Goal: Information Seeking & Learning: Compare options

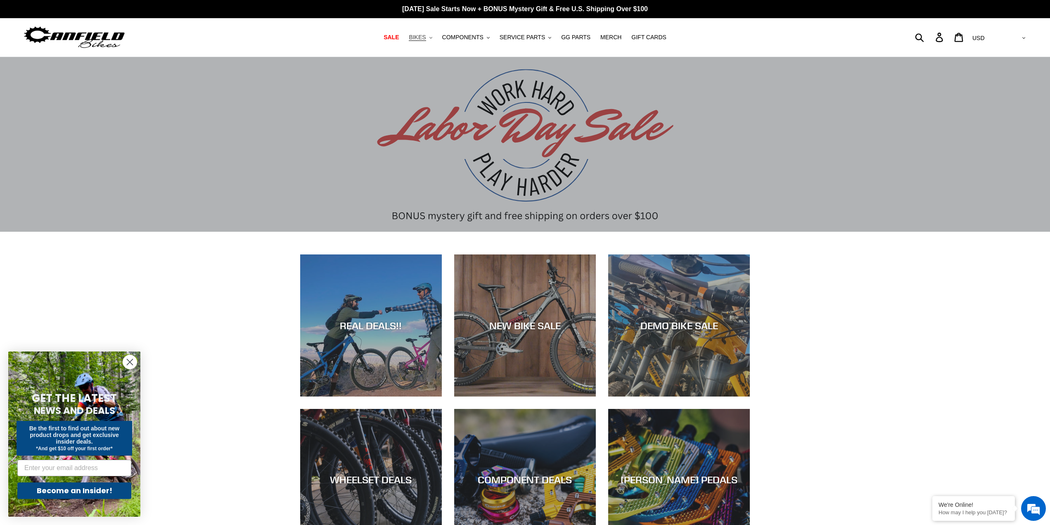
click at [436, 36] on button "BIKES .cls-1{fill:#231f20}" at bounding box center [420, 37] width 31 height 11
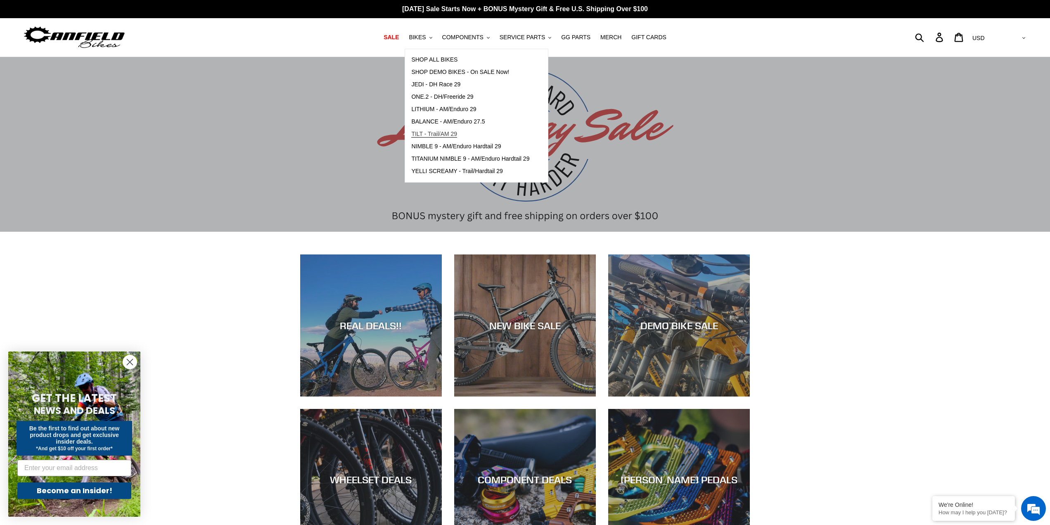
click at [456, 135] on span "TILT - Trail/AM 29" at bounding box center [434, 134] width 46 height 7
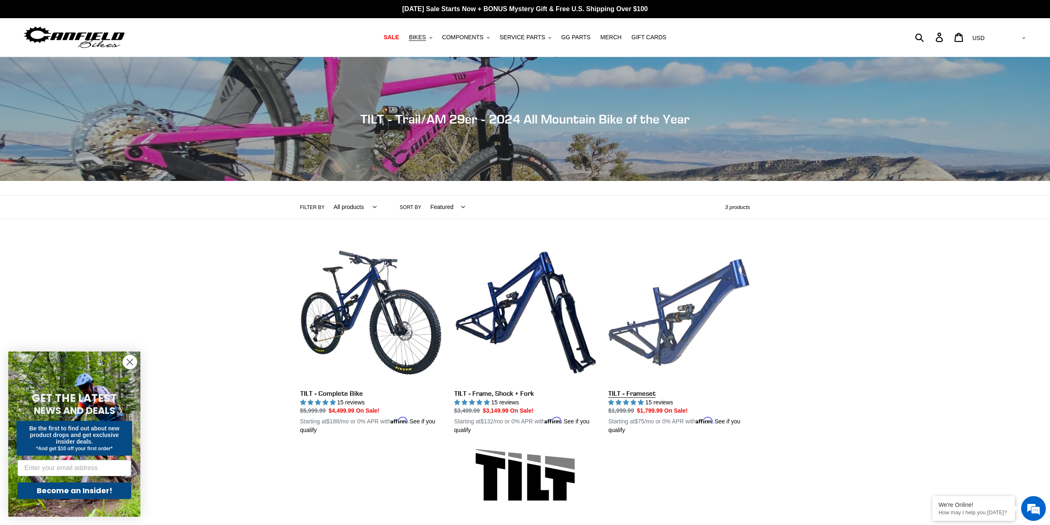
click at [645, 392] on link "TILT - Frameset" at bounding box center [679, 338] width 142 height 193
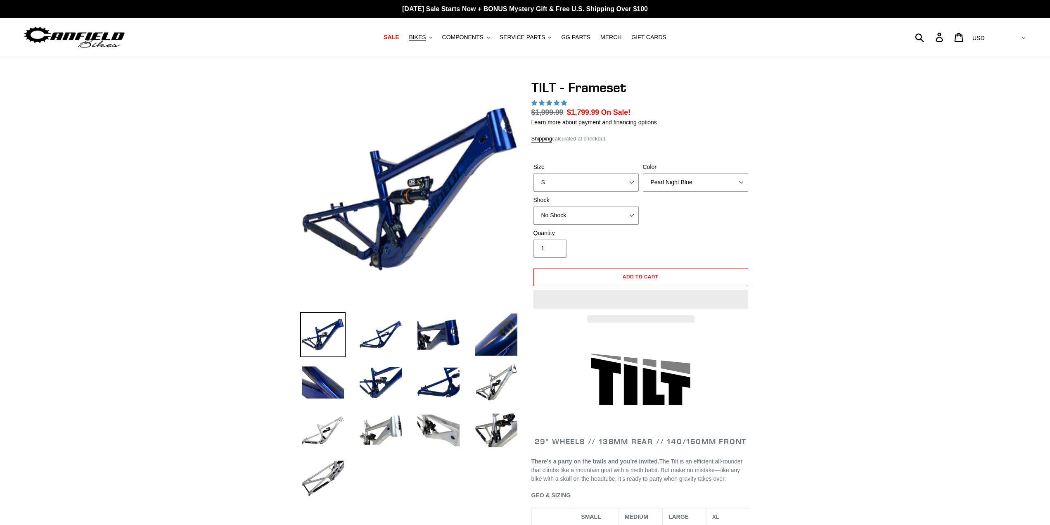
select select "highest-rating"
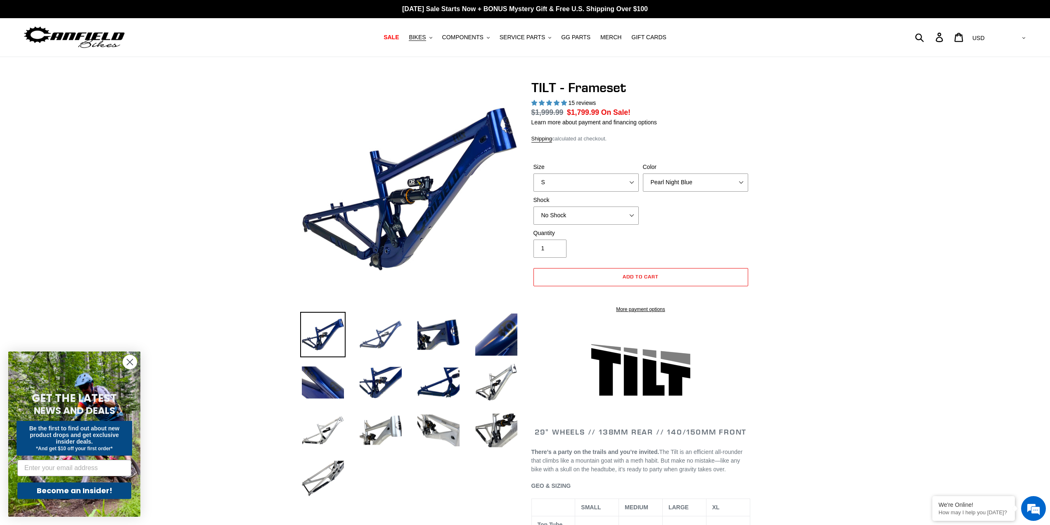
click at [375, 336] on img at bounding box center [380, 334] width 45 height 45
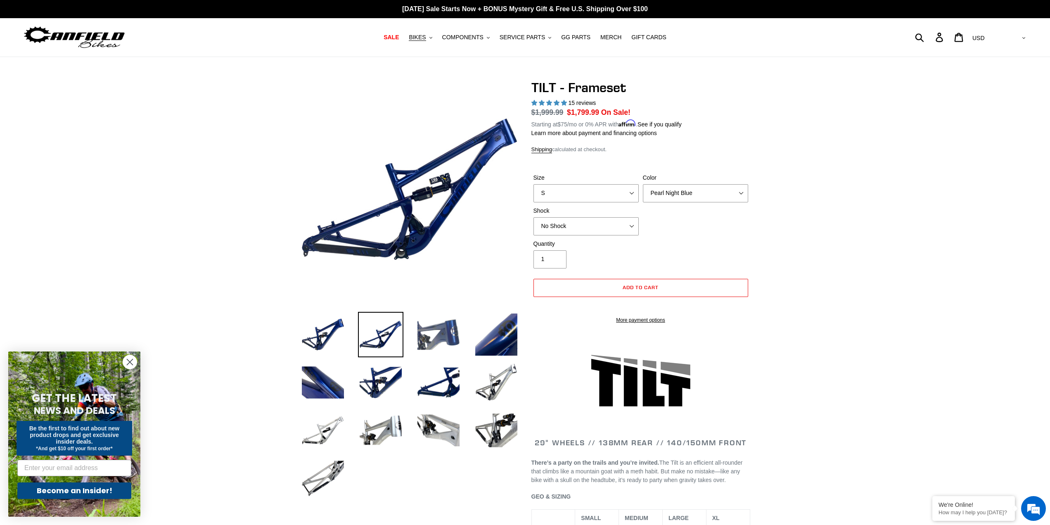
click at [454, 321] on img at bounding box center [438, 334] width 45 height 45
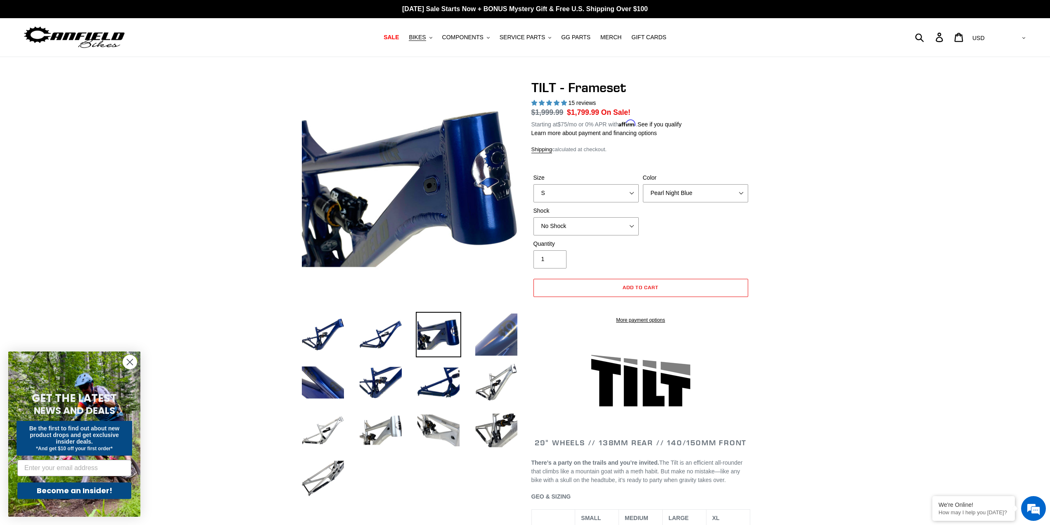
click at [496, 347] on img at bounding box center [496, 334] width 45 height 45
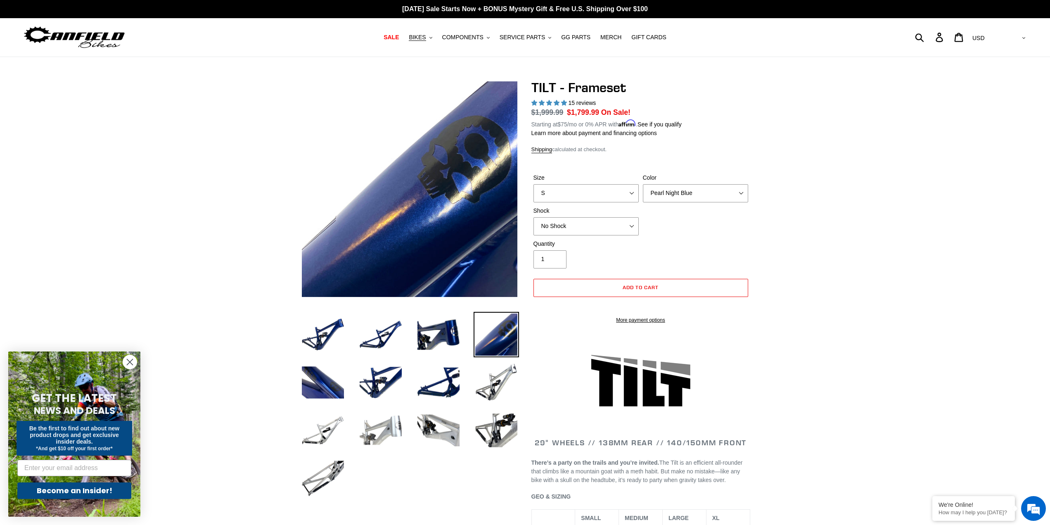
click at [387, 429] on img at bounding box center [380, 430] width 45 height 45
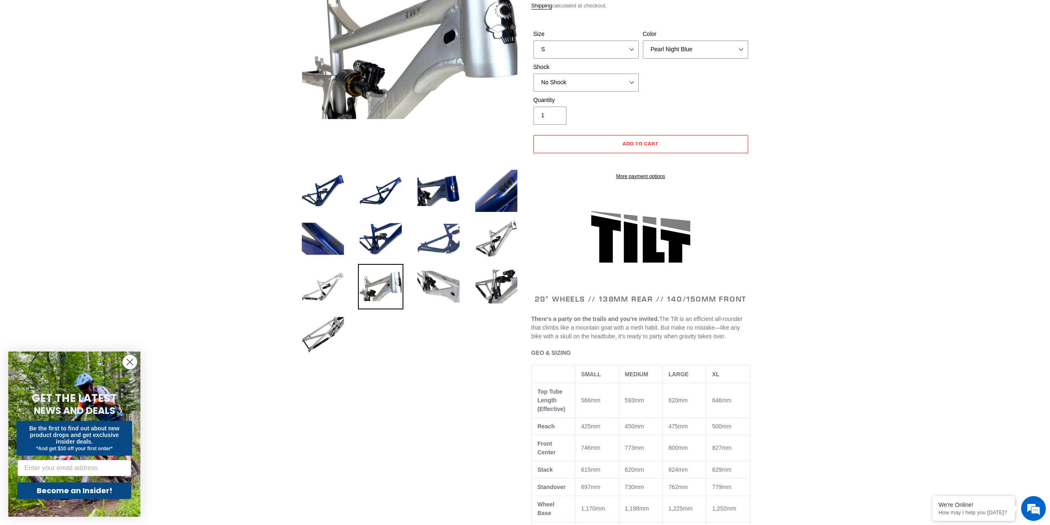
scroll to position [41, 0]
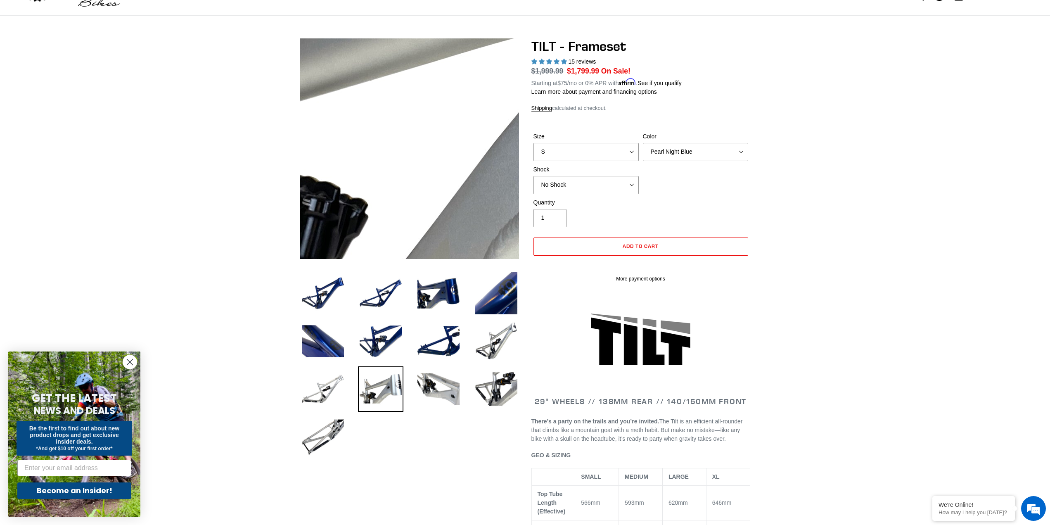
click at [390, 163] on img at bounding box center [465, 109] width 846 height 846
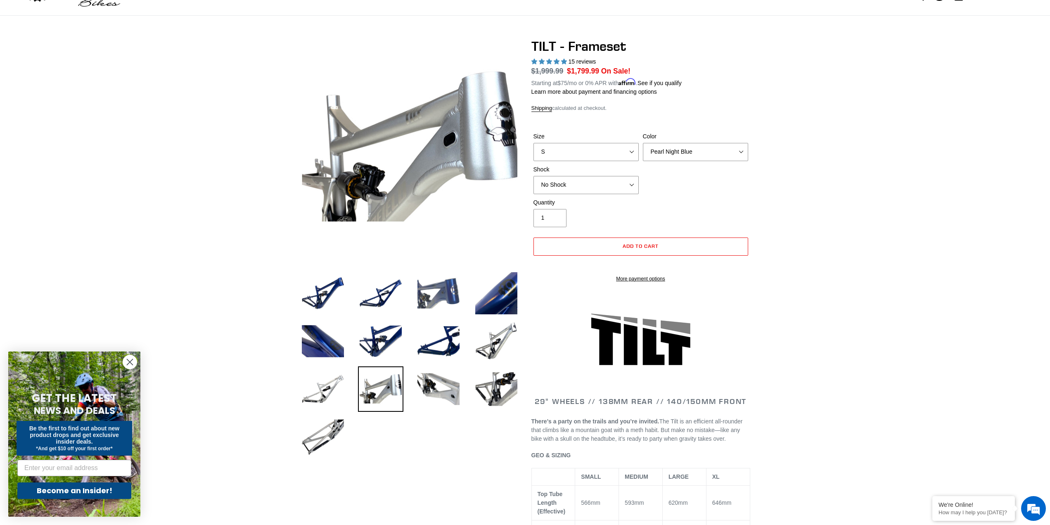
click at [427, 292] on img at bounding box center [438, 293] width 45 height 45
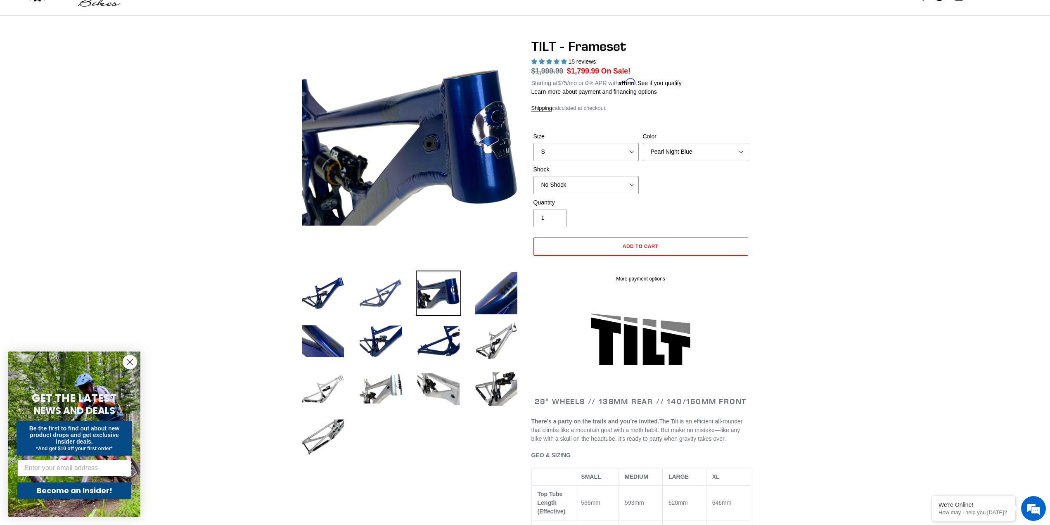
click at [393, 298] on img at bounding box center [380, 293] width 45 height 45
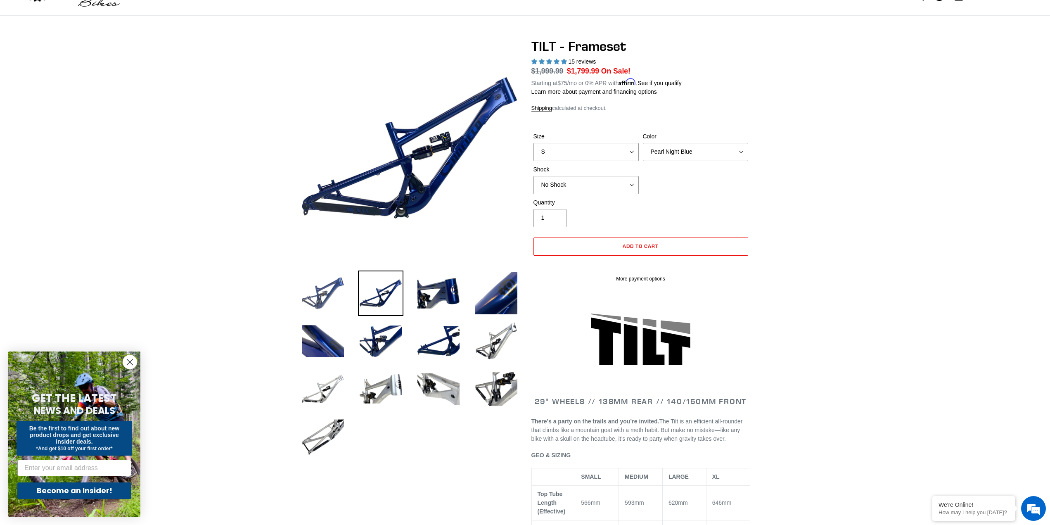
click at [331, 311] on img at bounding box center [322, 293] width 45 height 45
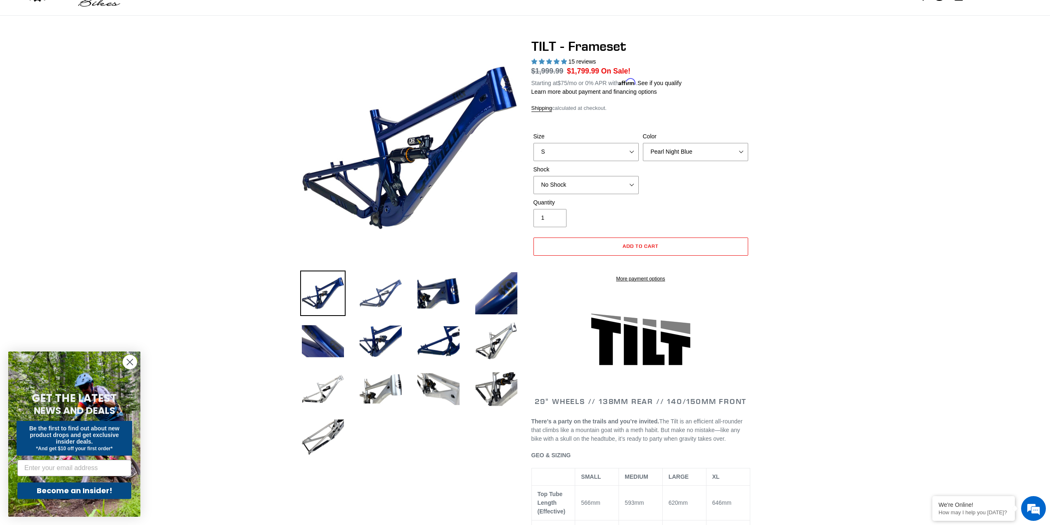
click at [385, 300] on img at bounding box center [380, 293] width 45 height 45
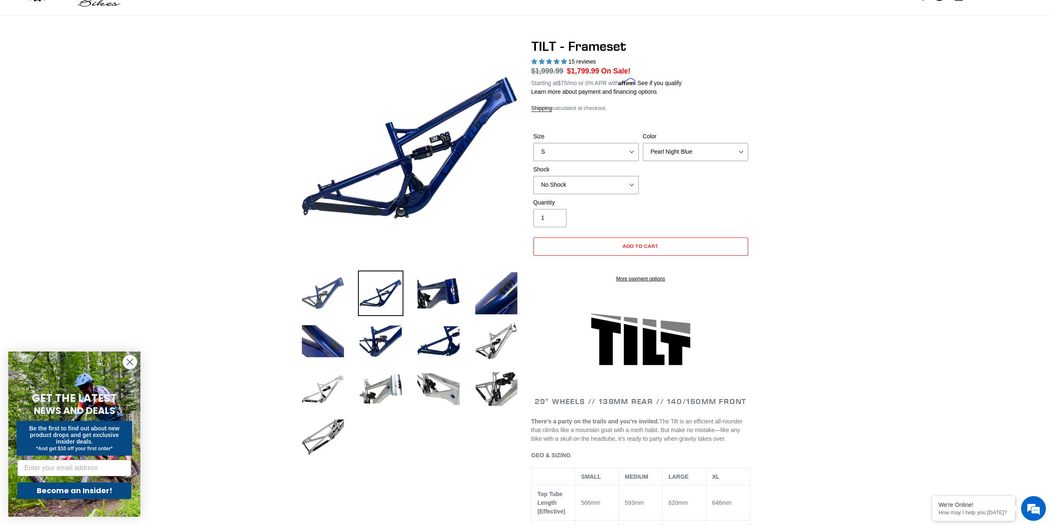
click at [340, 298] on img at bounding box center [322, 293] width 45 height 45
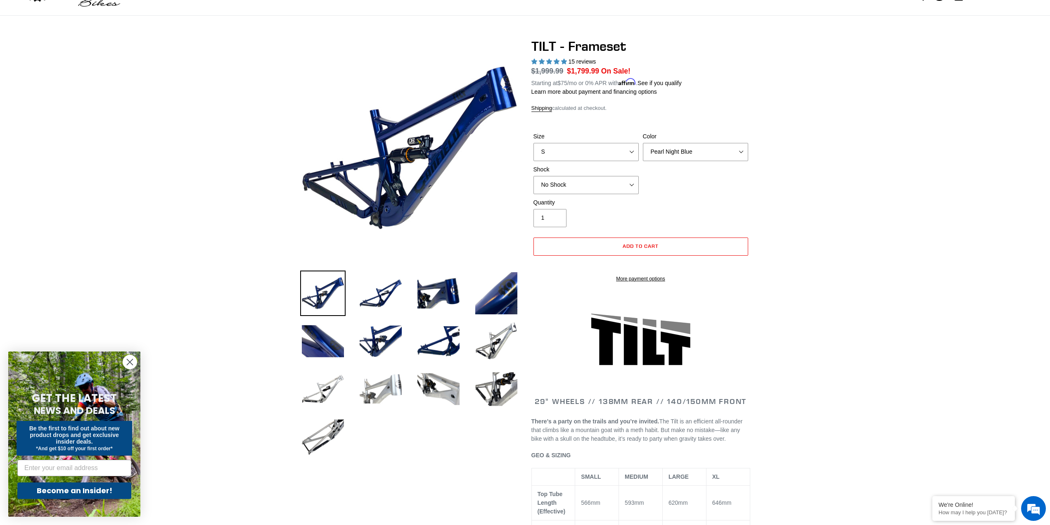
click at [363, 385] on img at bounding box center [380, 388] width 45 height 45
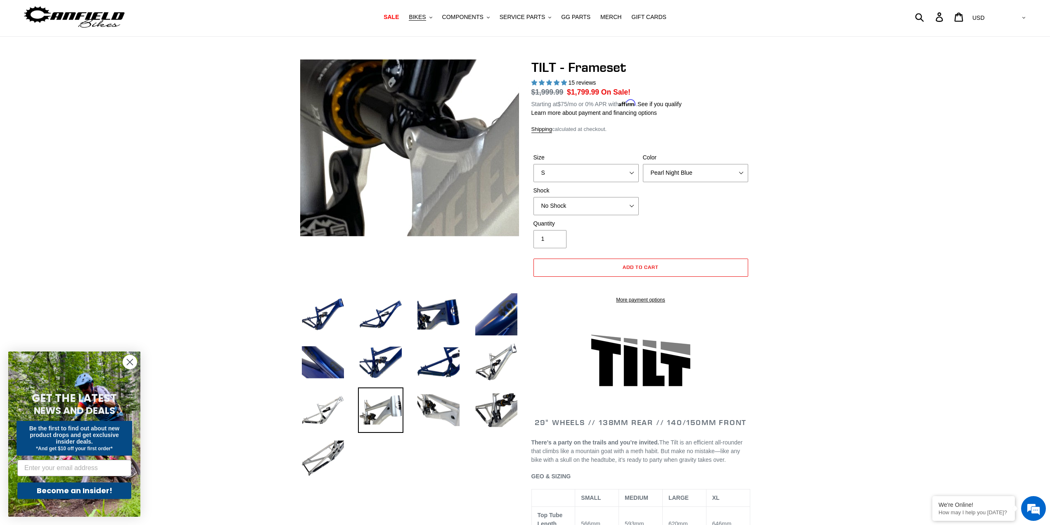
scroll to position [0, 0]
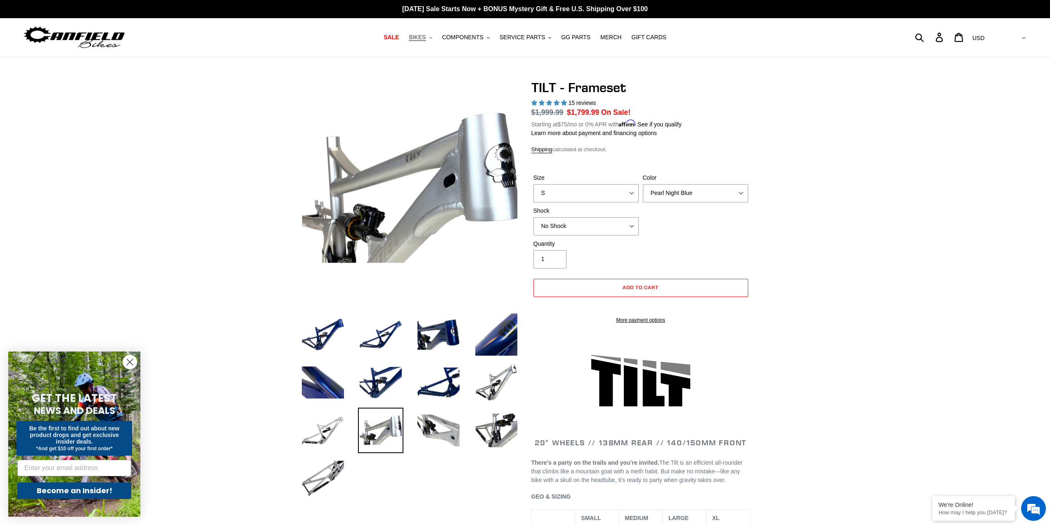
click at [426, 39] on span "BIKES" at bounding box center [417, 37] width 17 height 7
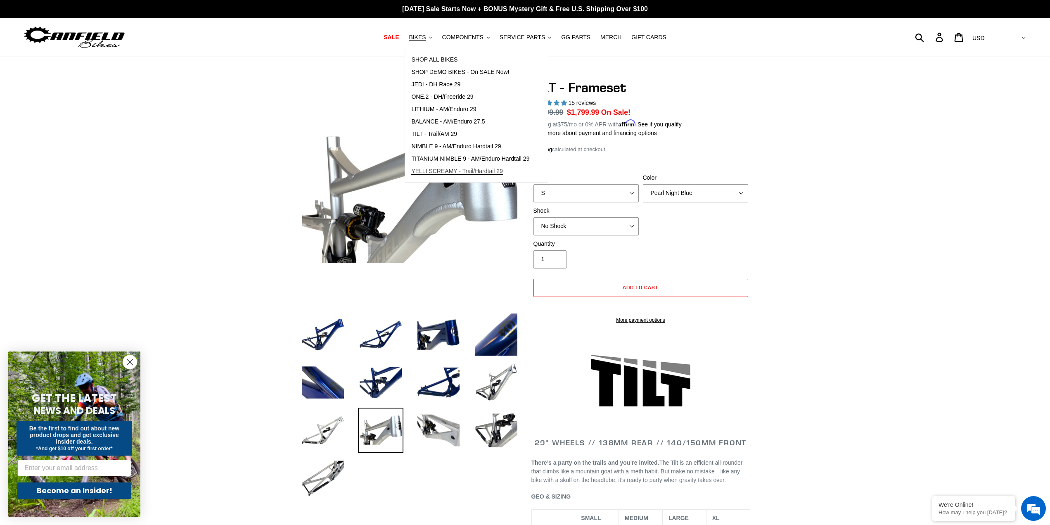
click at [454, 175] on span "YELLI SCREAMY - Trail/Hardtail 29" at bounding box center [457, 171] width 92 height 7
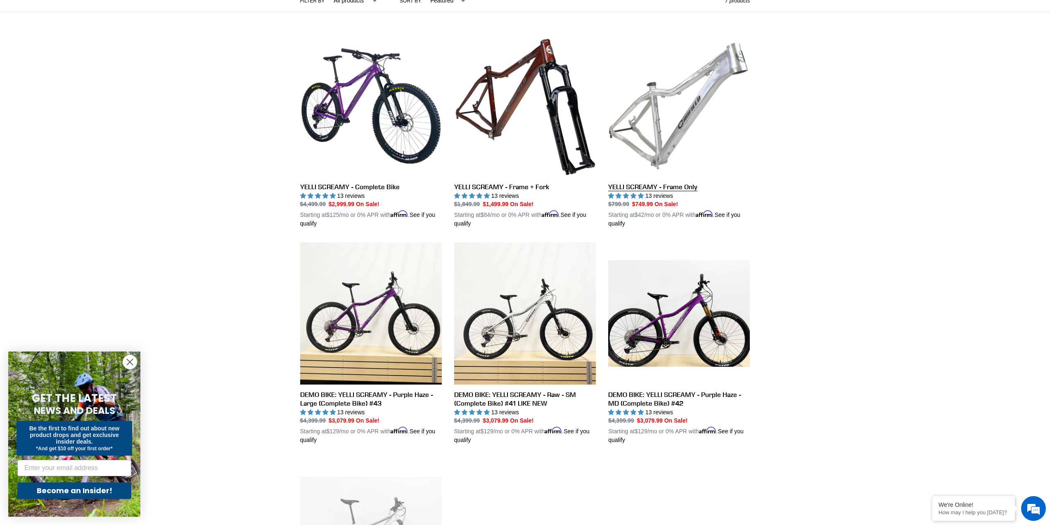
click at [686, 188] on link "YELLI SCREAMY - Frame Only" at bounding box center [679, 131] width 142 height 193
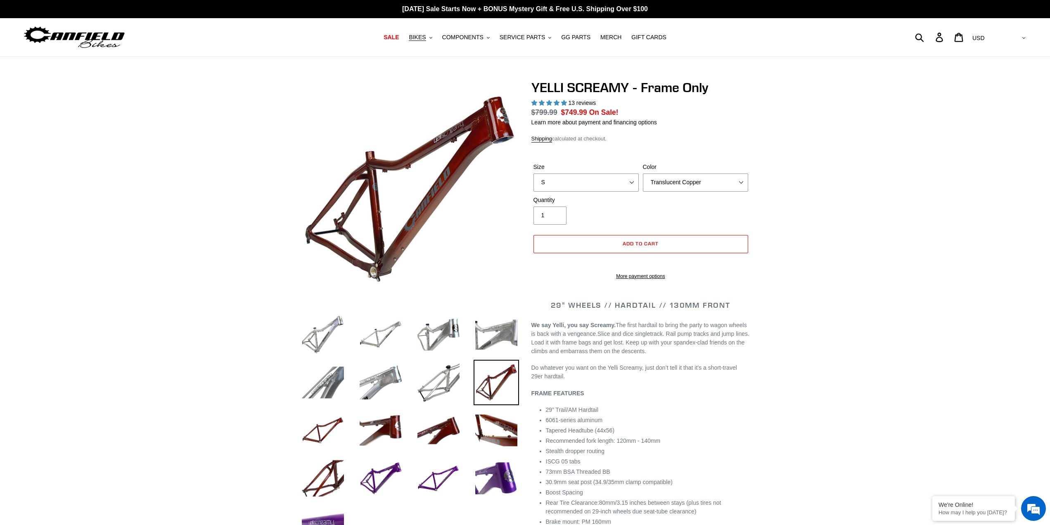
select select "highest-rating"
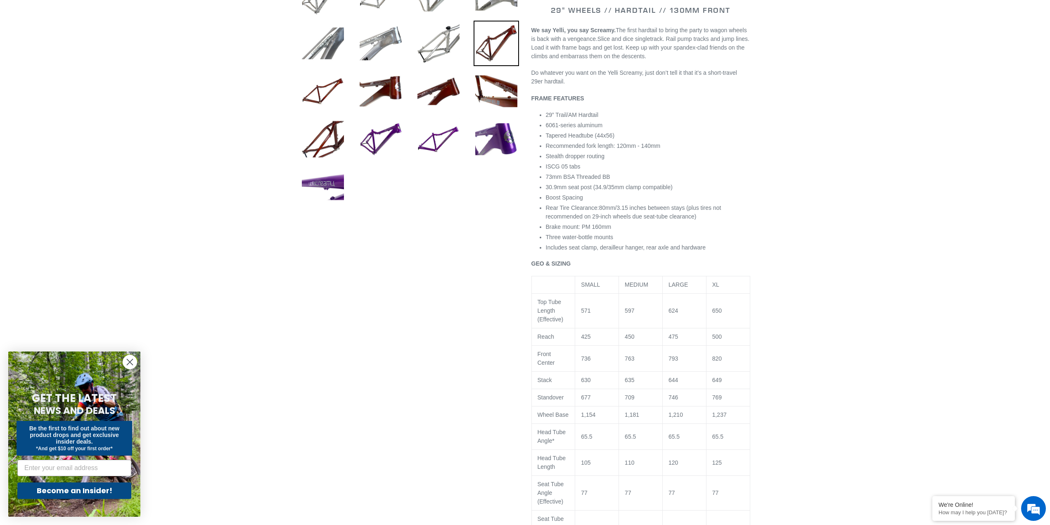
scroll to position [330, 0]
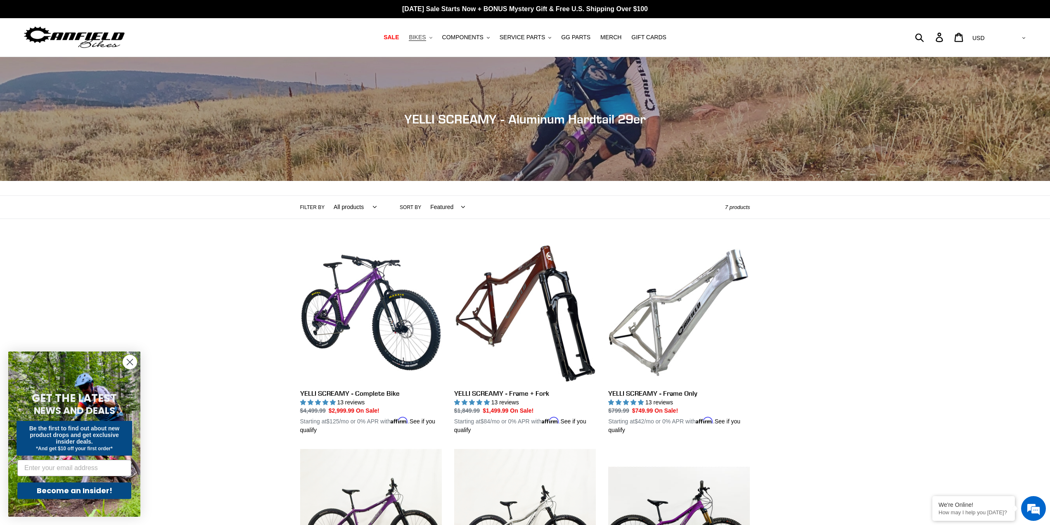
click at [426, 38] on span "BIKES" at bounding box center [417, 37] width 17 height 7
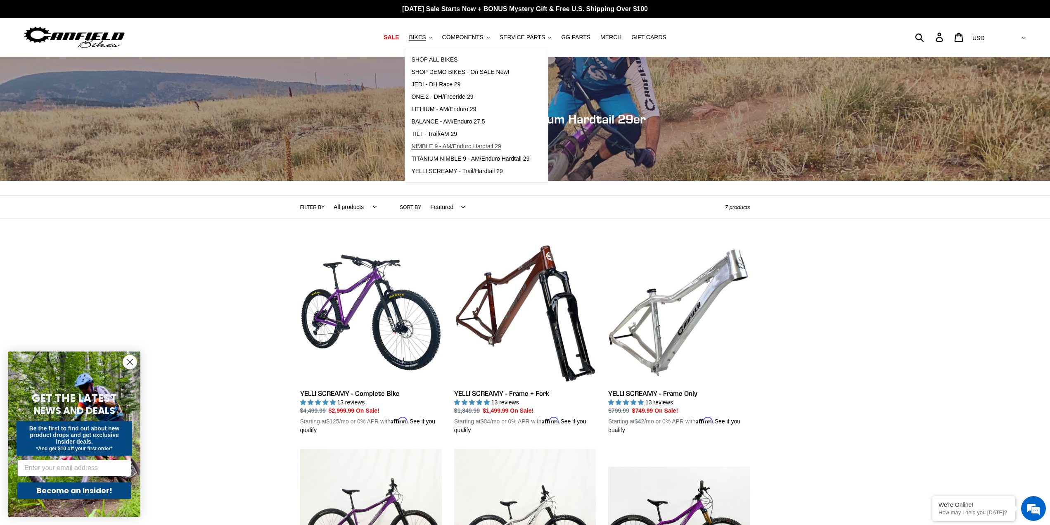
click at [449, 147] on span "NIMBLE 9 - AM/Enduro Hardtail 29" at bounding box center [456, 146] width 90 height 7
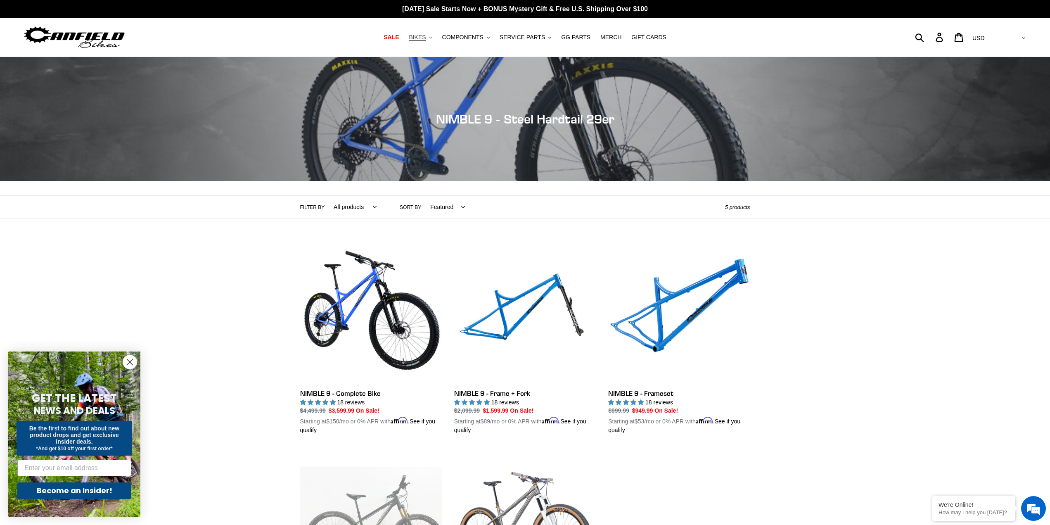
click at [426, 34] on span "BIKES" at bounding box center [417, 37] width 17 height 7
